Goal: Information Seeking & Learning: Understand process/instructions

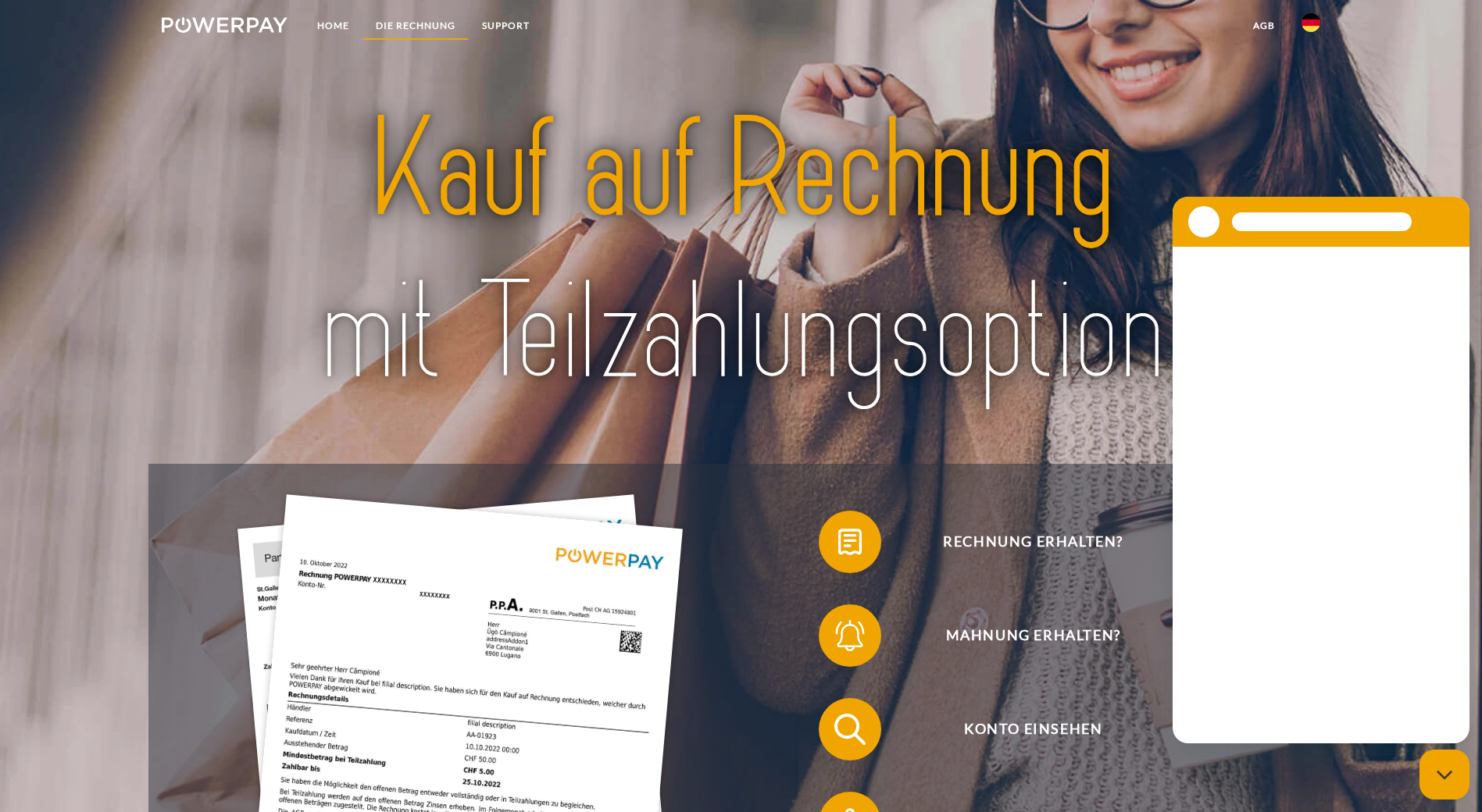
click at [415, 18] on link "DIE RECHNUNG" at bounding box center [416, 25] width 106 height 28
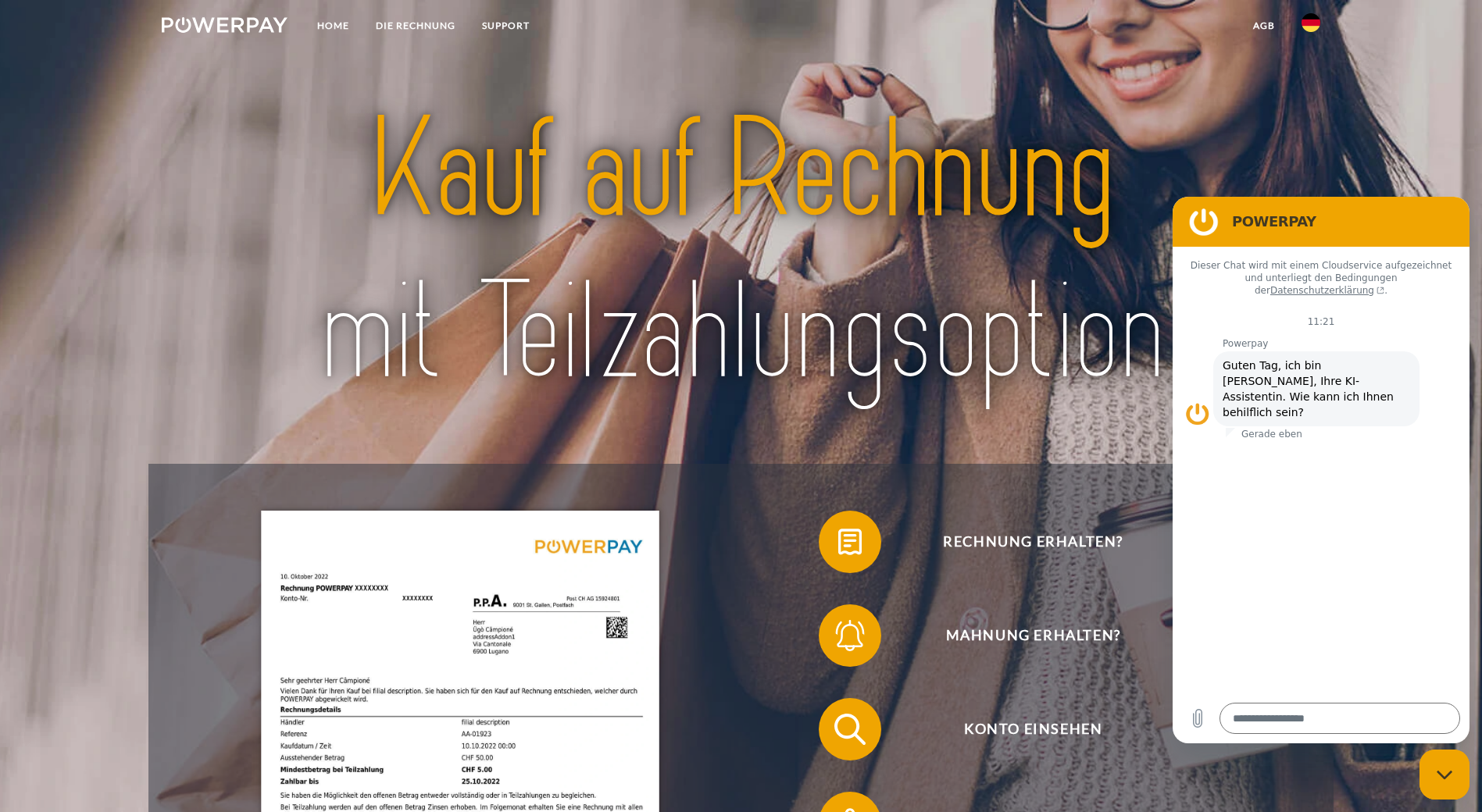
click at [267, 31] on img at bounding box center [225, 25] width 125 height 15
click at [417, 17] on link "DIE RECHNUNG" at bounding box center [416, 25] width 106 height 28
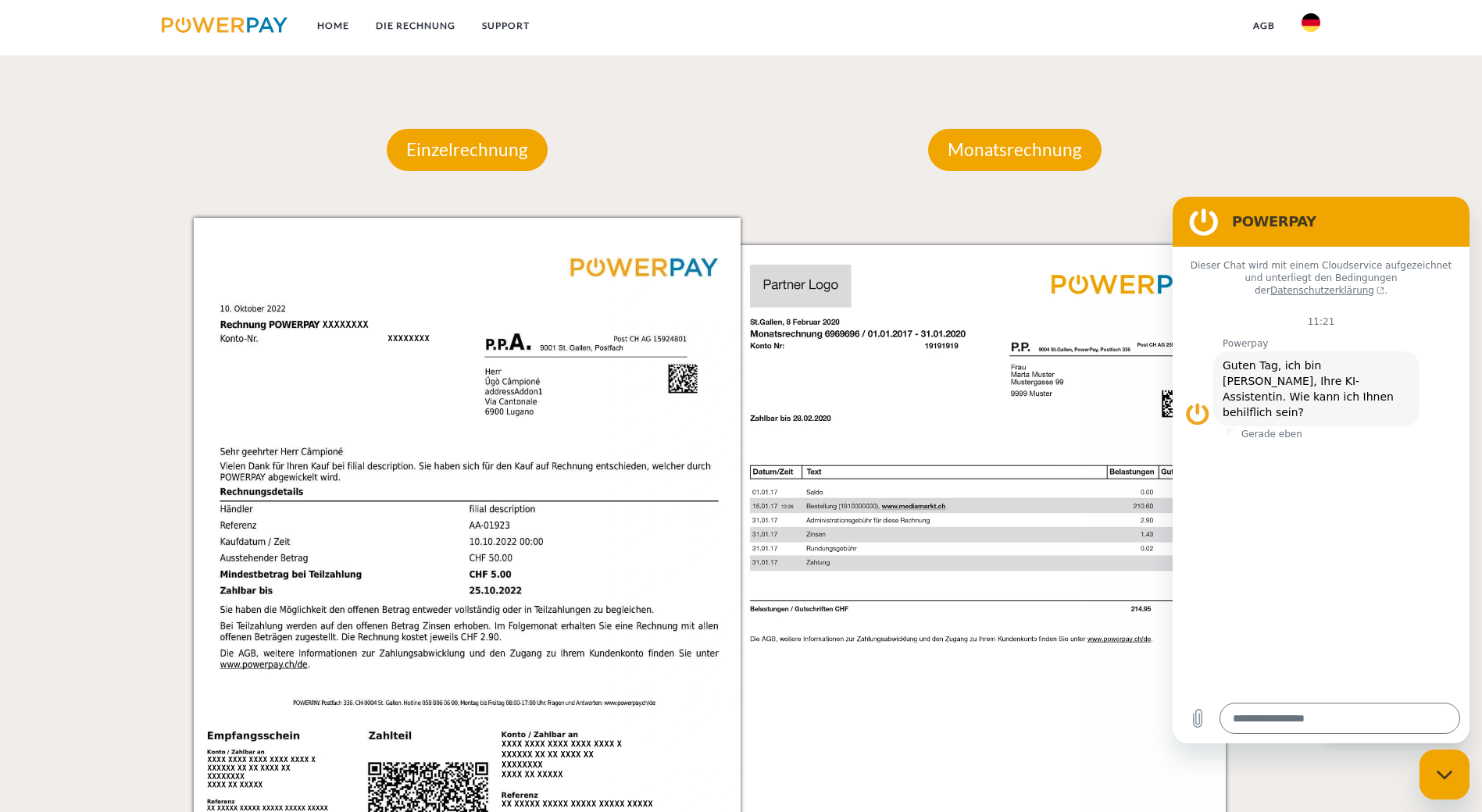
scroll to position [1194, 0]
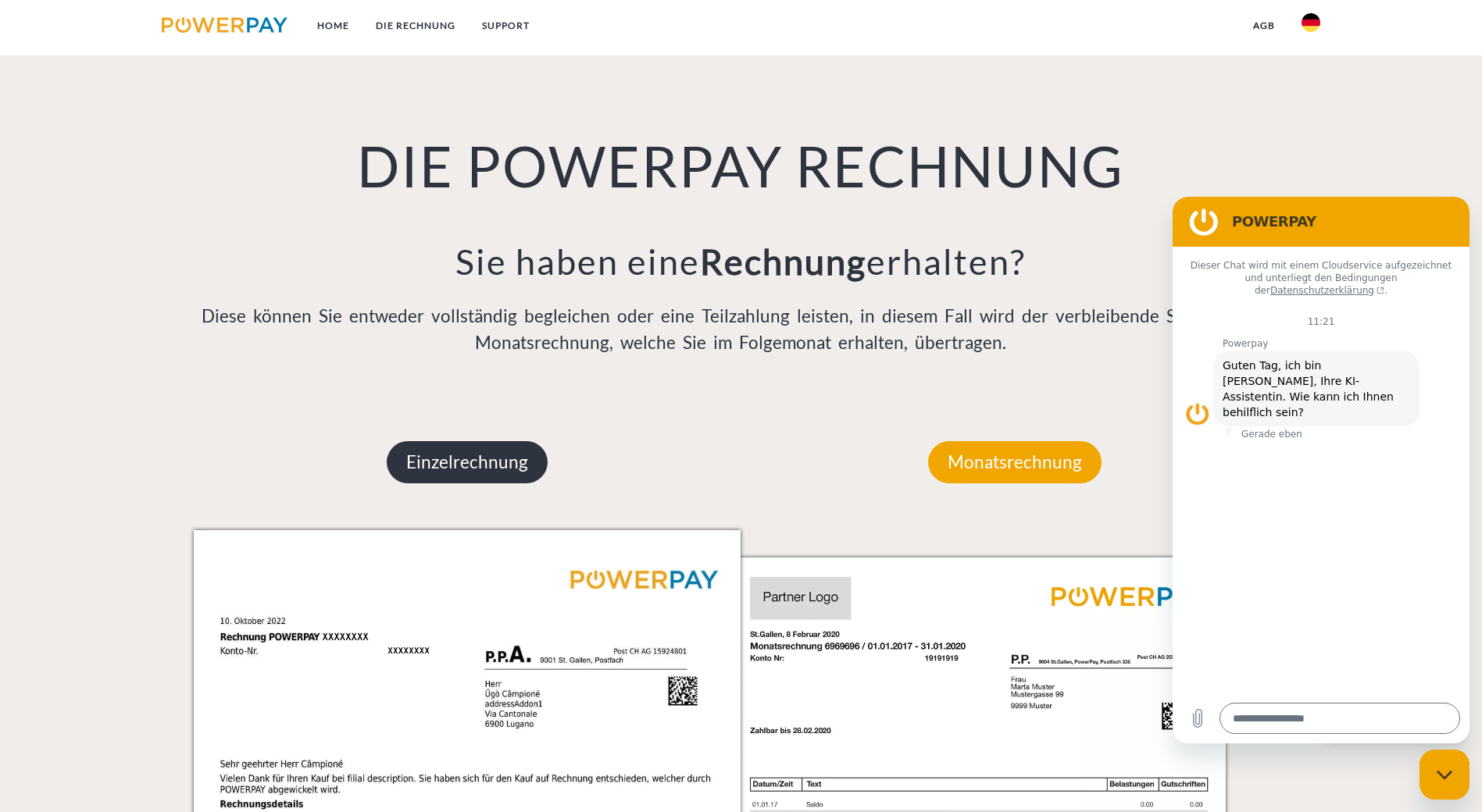
click at [464, 441] on p "Einzelrechnung" at bounding box center [467, 462] width 161 height 42
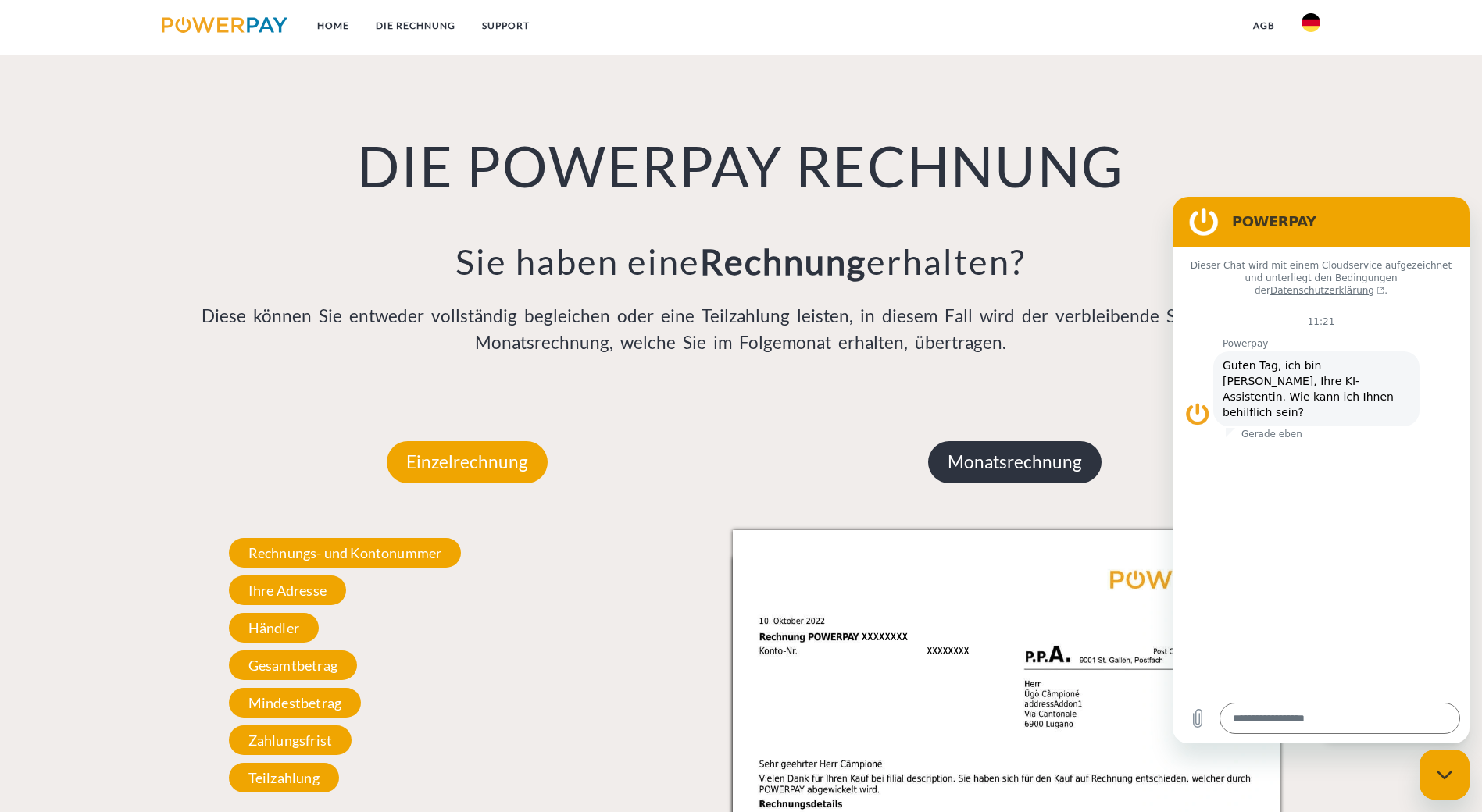
click at [982, 441] on p "Monatsrechnung" at bounding box center [1015, 462] width 174 height 42
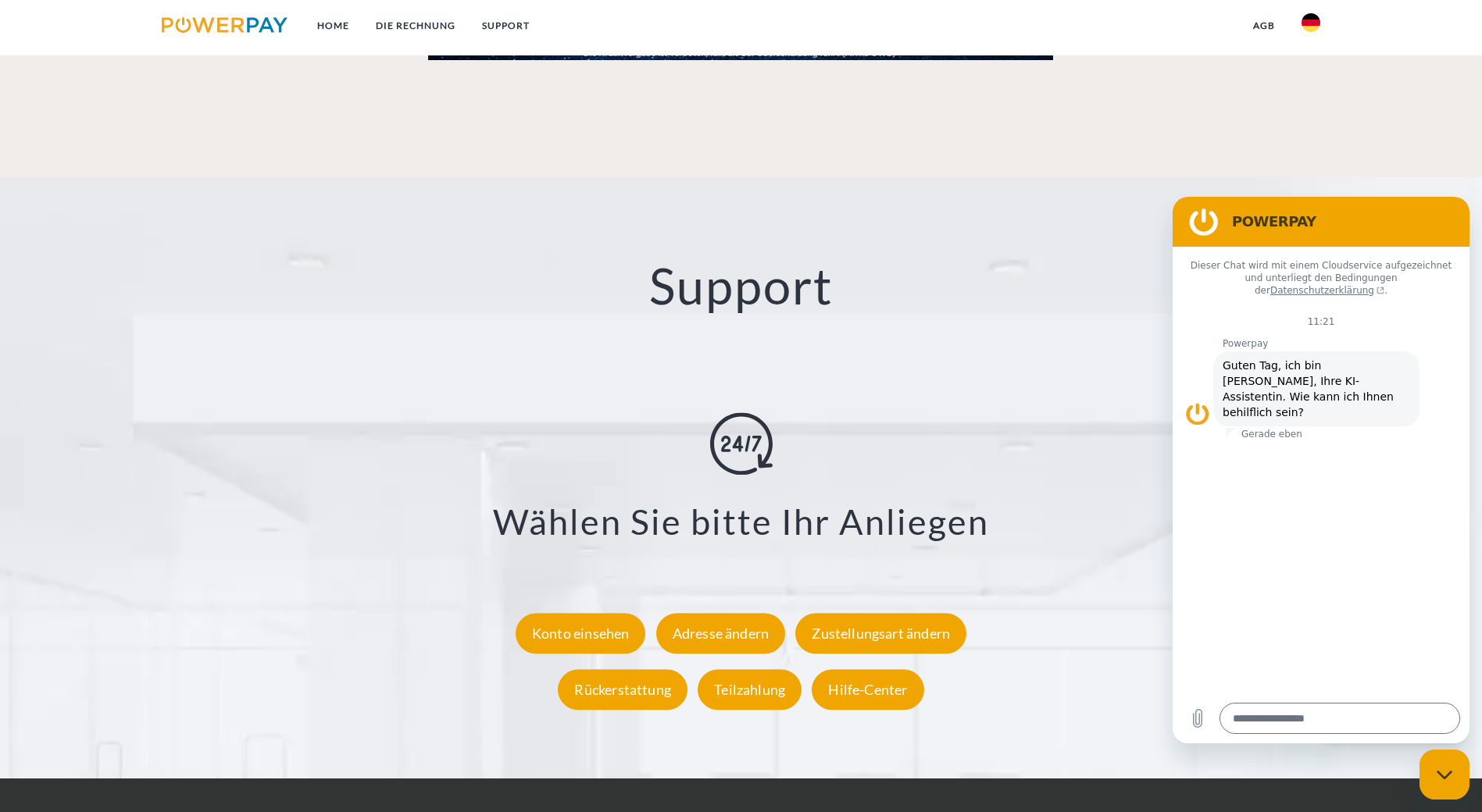
scroll to position [2815, 0]
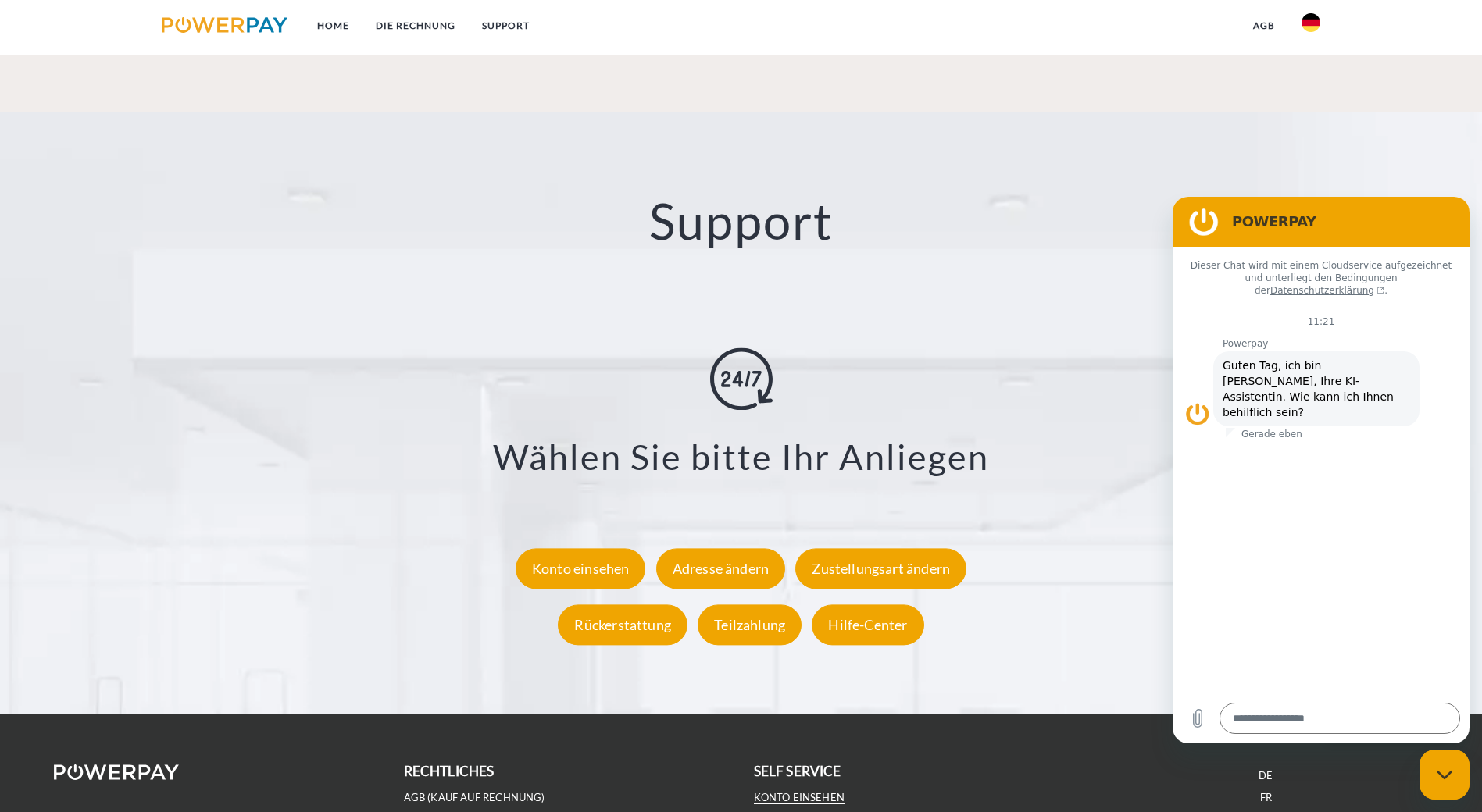
click at [787, 791] on link "Konto einsehen" at bounding box center [799, 798] width 92 height 14
type textarea "*"
